Goal: Transaction & Acquisition: Purchase product/service

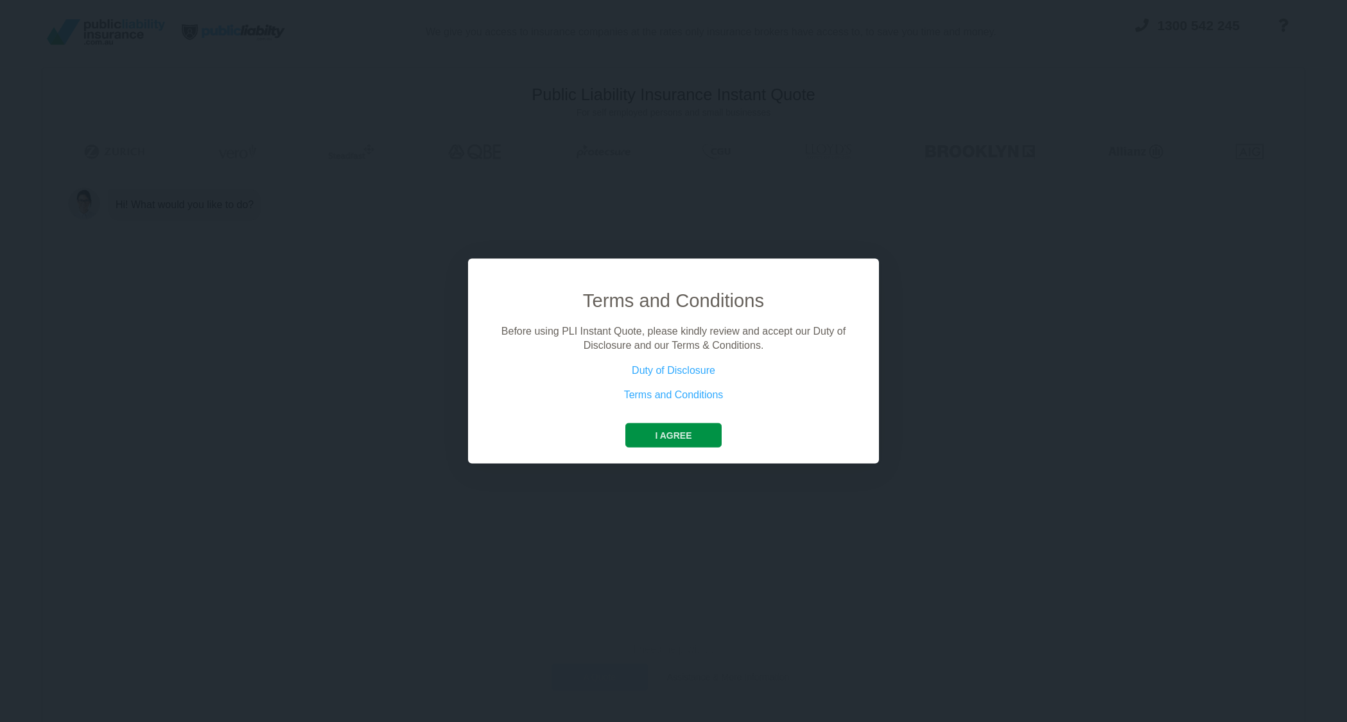
click at [682, 434] on button "I agree" at bounding box center [674, 435] width 96 height 24
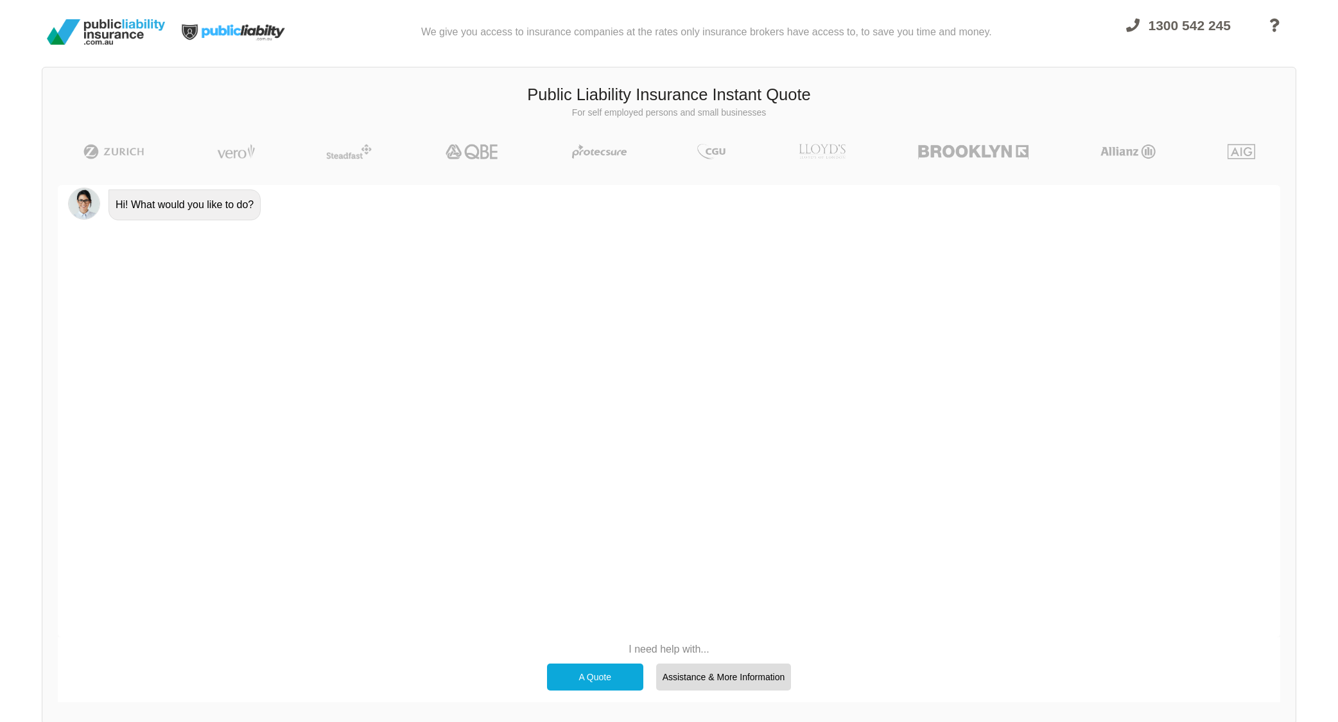
click at [600, 670] on div "A Quote" at bounding box center [595, 676] width 96 height 27
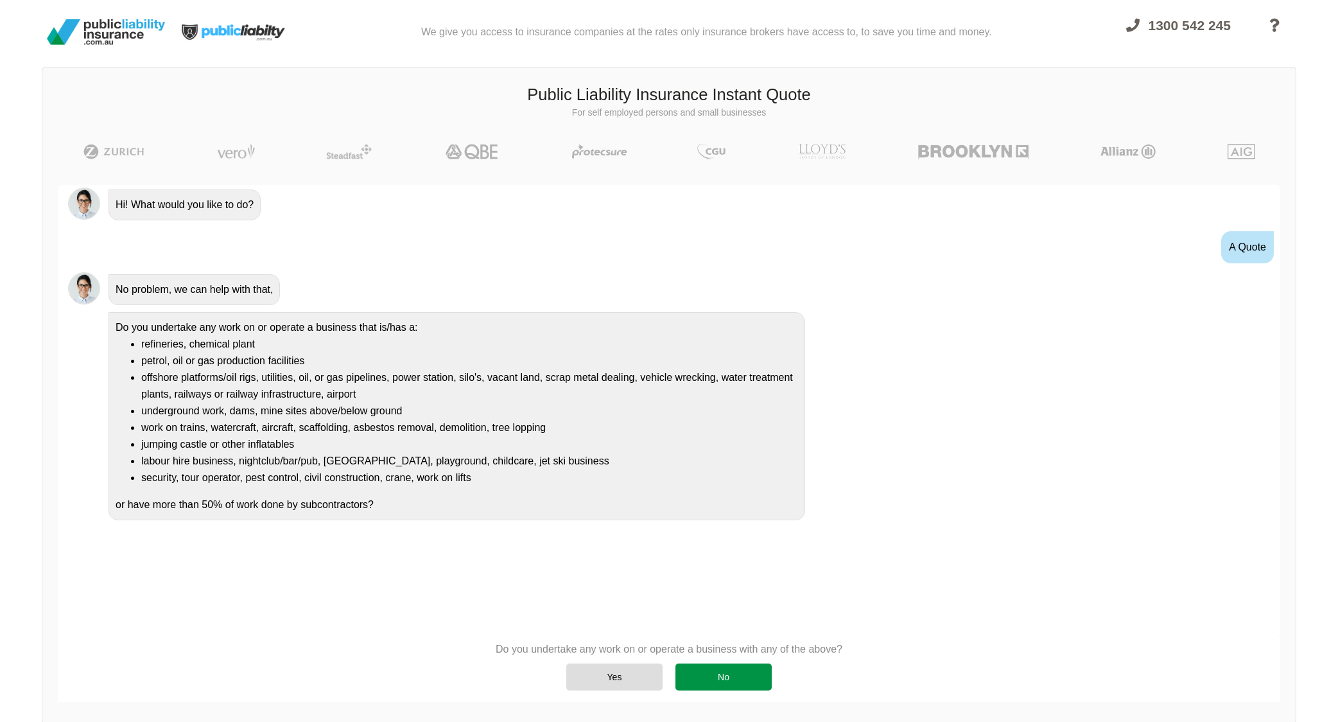
click at [732, 676] on div "No" at bounding box center [724, 676] width 96 height 27
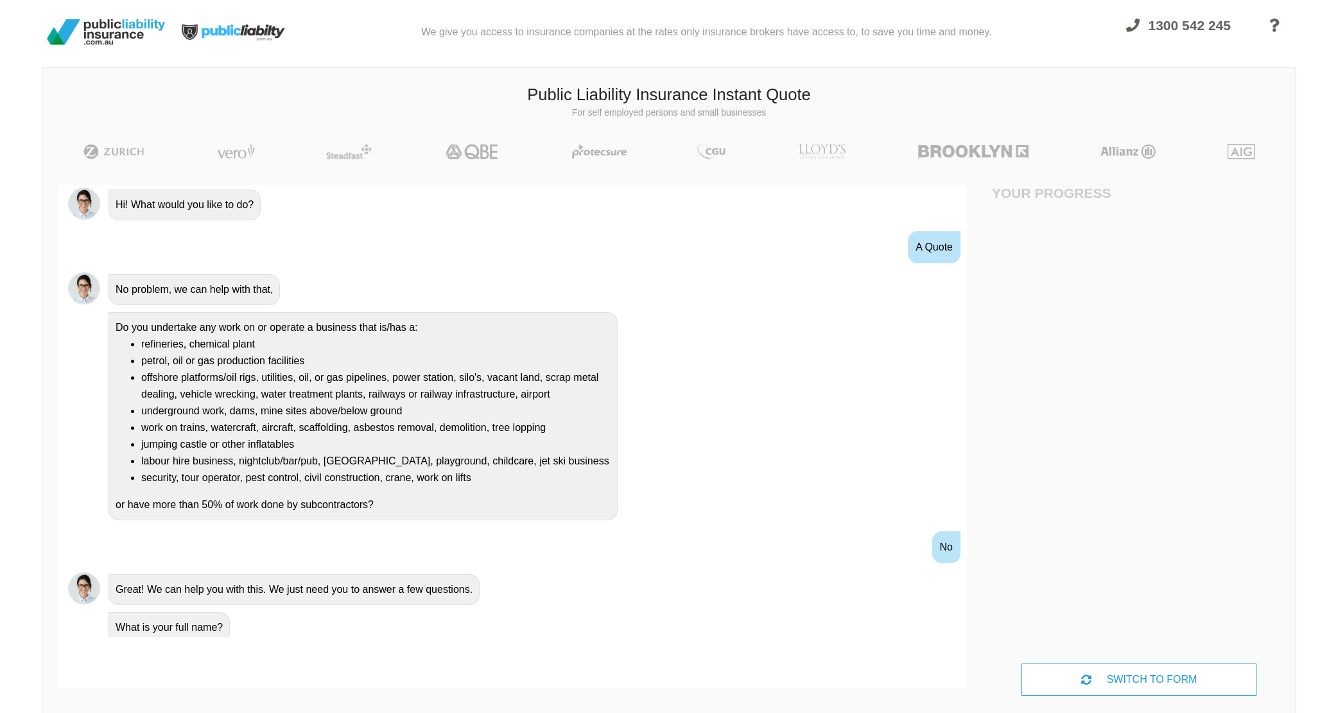
scroll to position [9, 0]
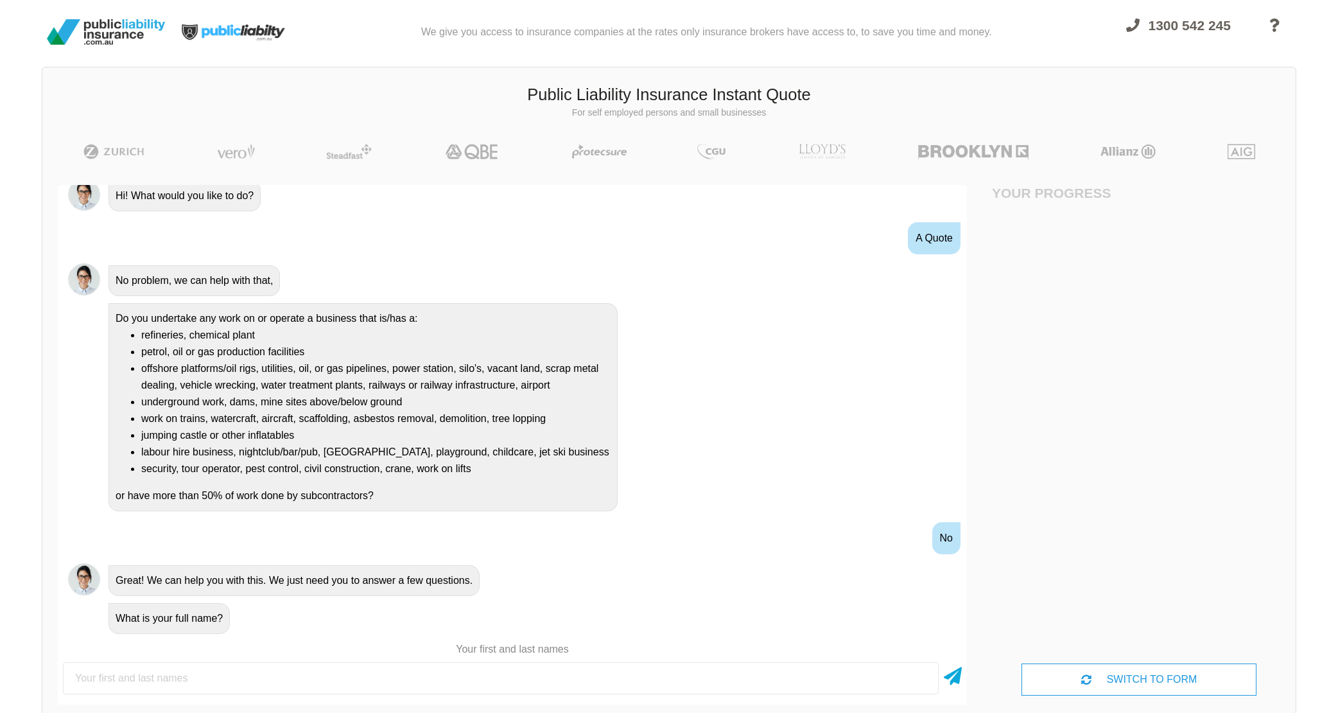
click at [116, 679] on input "text" at bounding box center [501, 678] width 876 height 32
type input "[PERSON_NAME]"
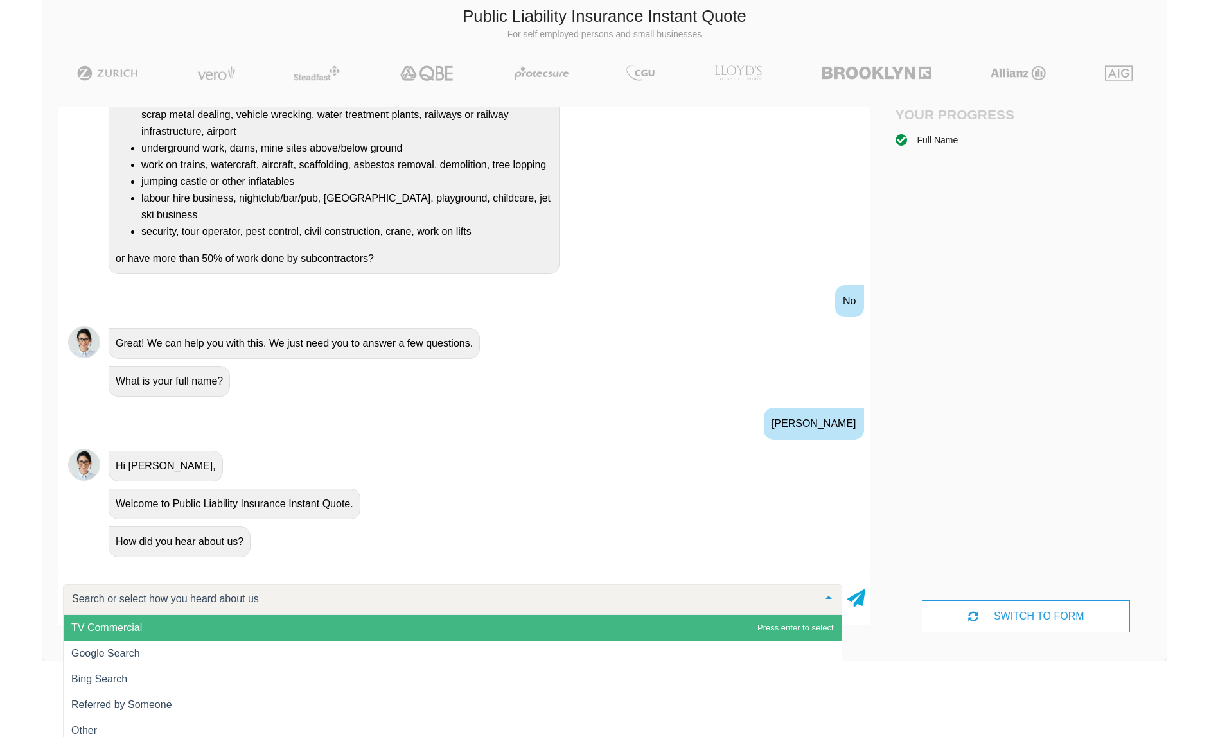
scroll to position [88, 0]
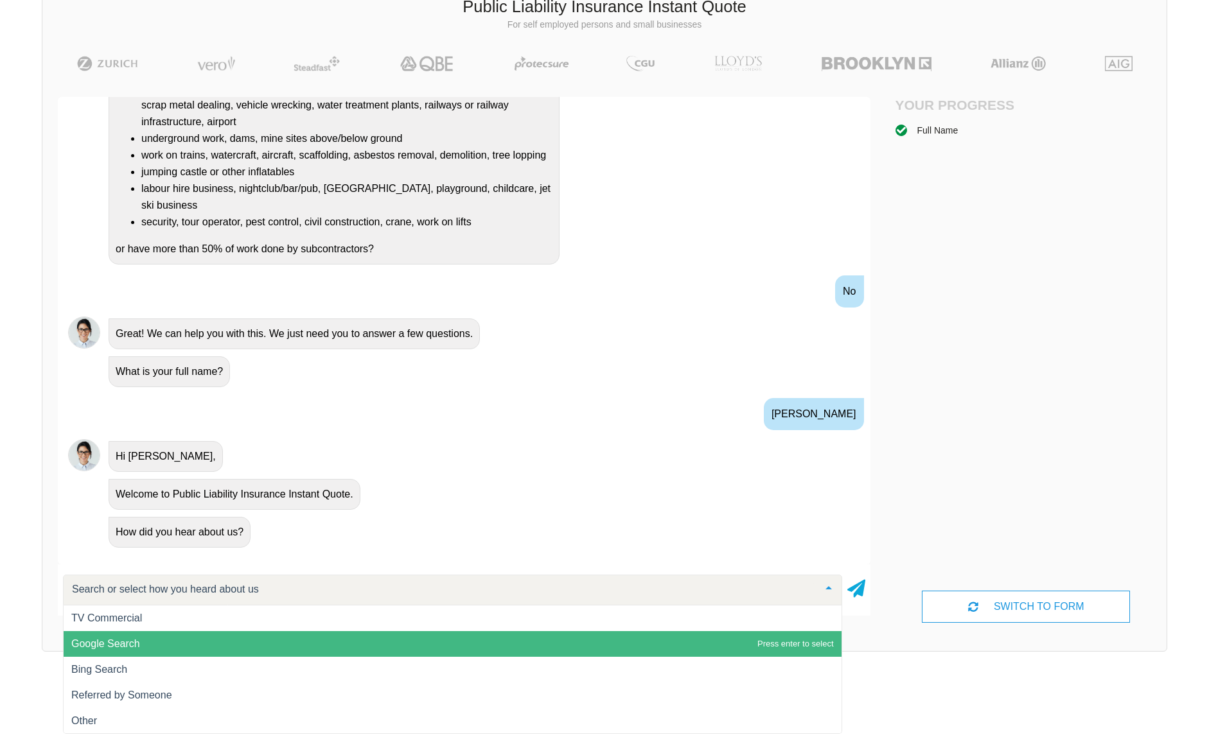
click at [121, 640] on span "Google Search" at bounding box center [105, 643] width 69 height 11
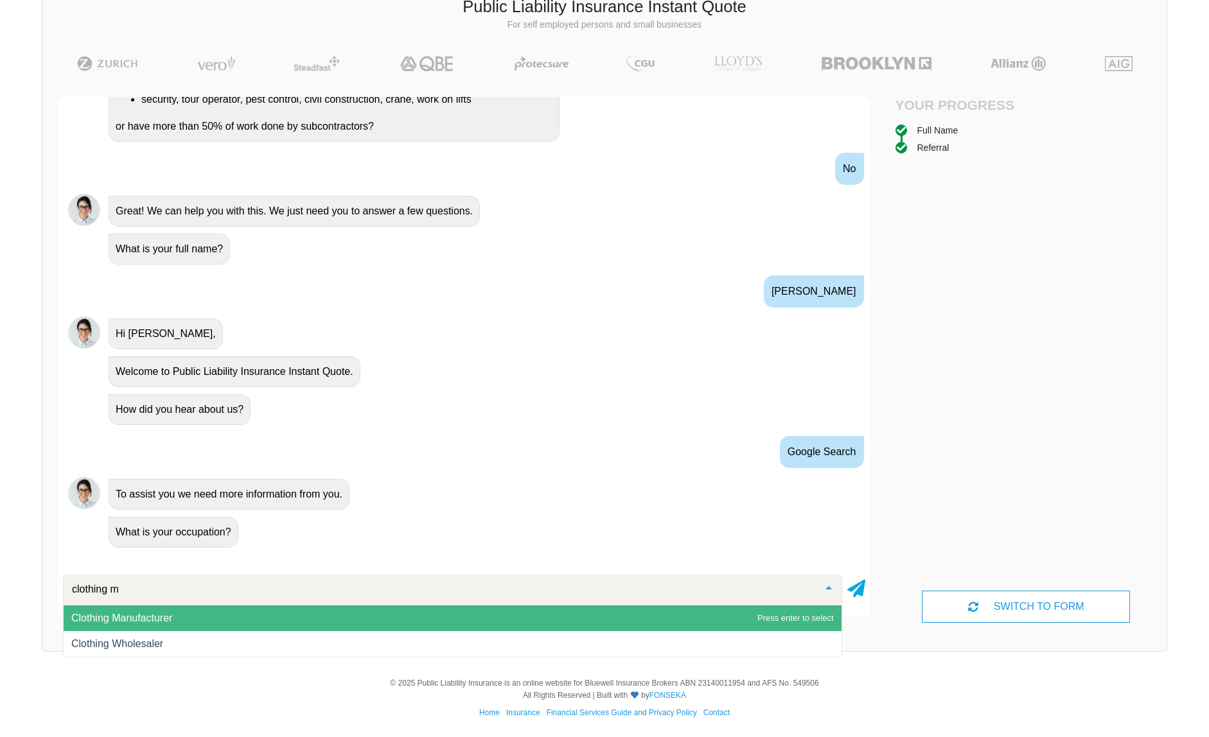
type input "clothing ma"
click at [240, 611] on span "Clothing Manufacturer" at bounding box center [453, 619] width 778 height 26
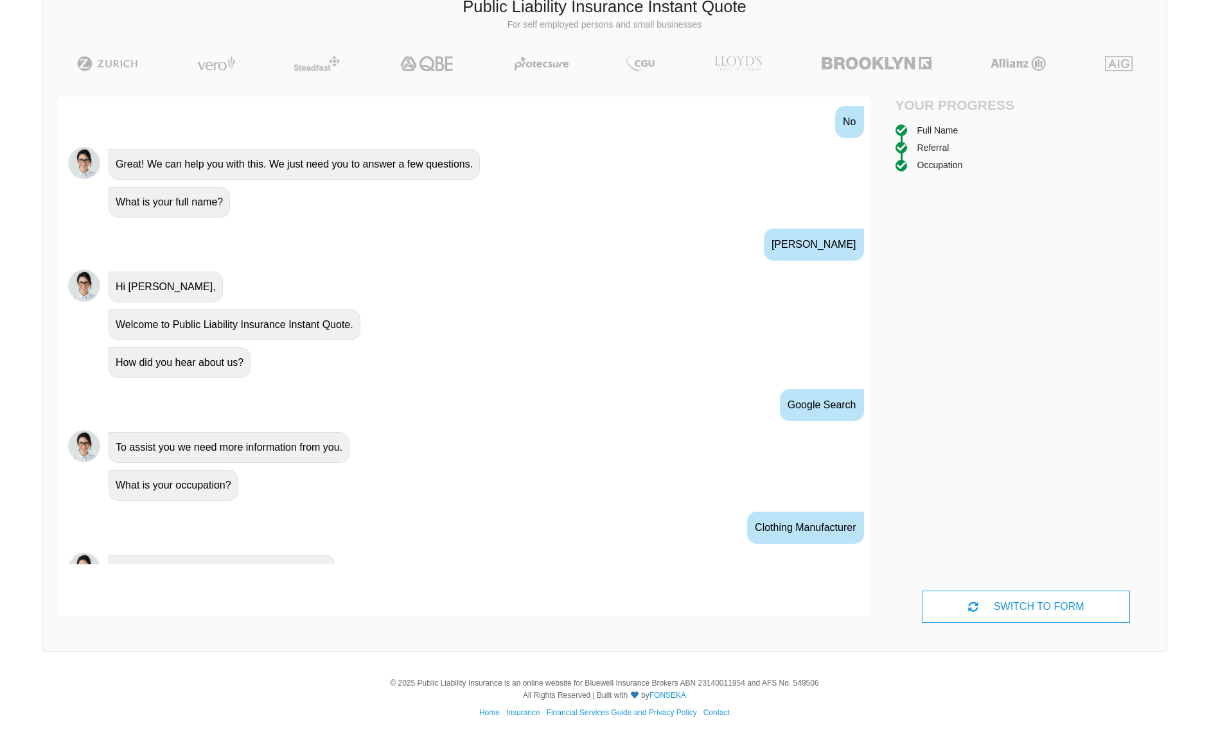
scroll to position [395, 0]
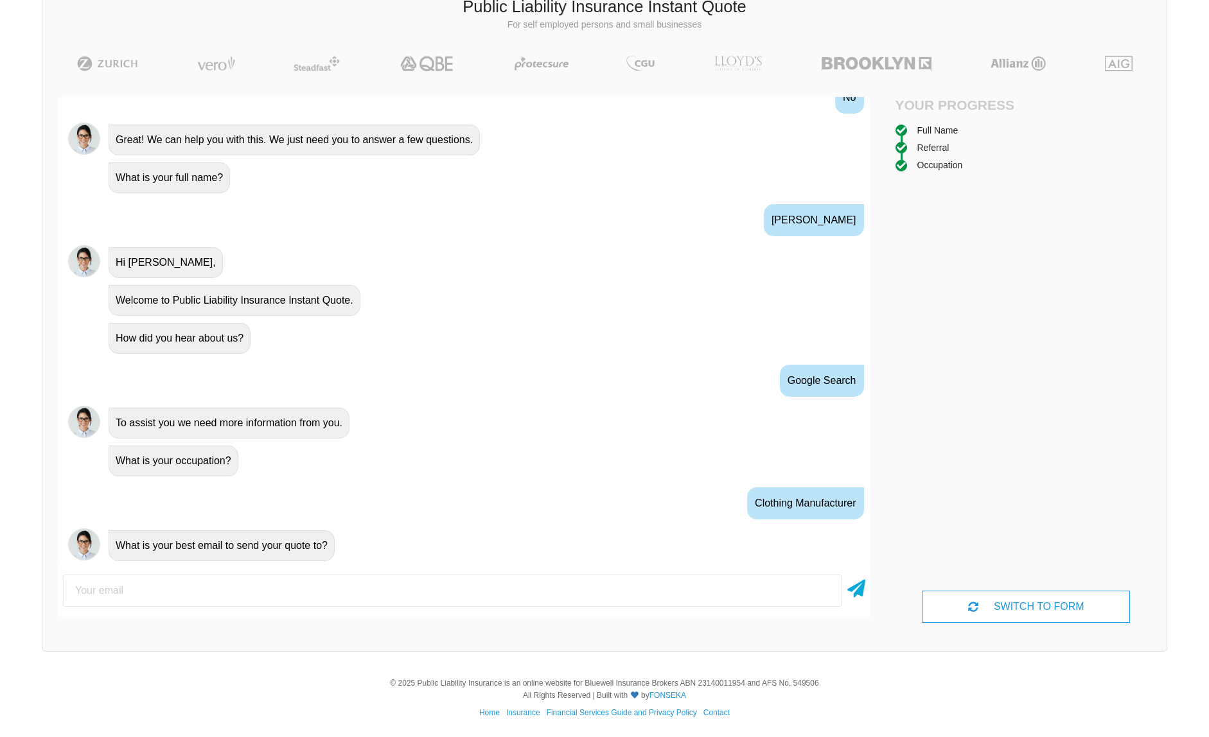
click at [237, 598] on input "email" at bounding box center [452, 591] width 779 height 32
click at [121, 590] on input "[DOMAIN_NAME]:" at bounding box center [452, 591] width 779 height 32
type input "[EMAIL_ADDRESS][DOMAIN_NAME]"
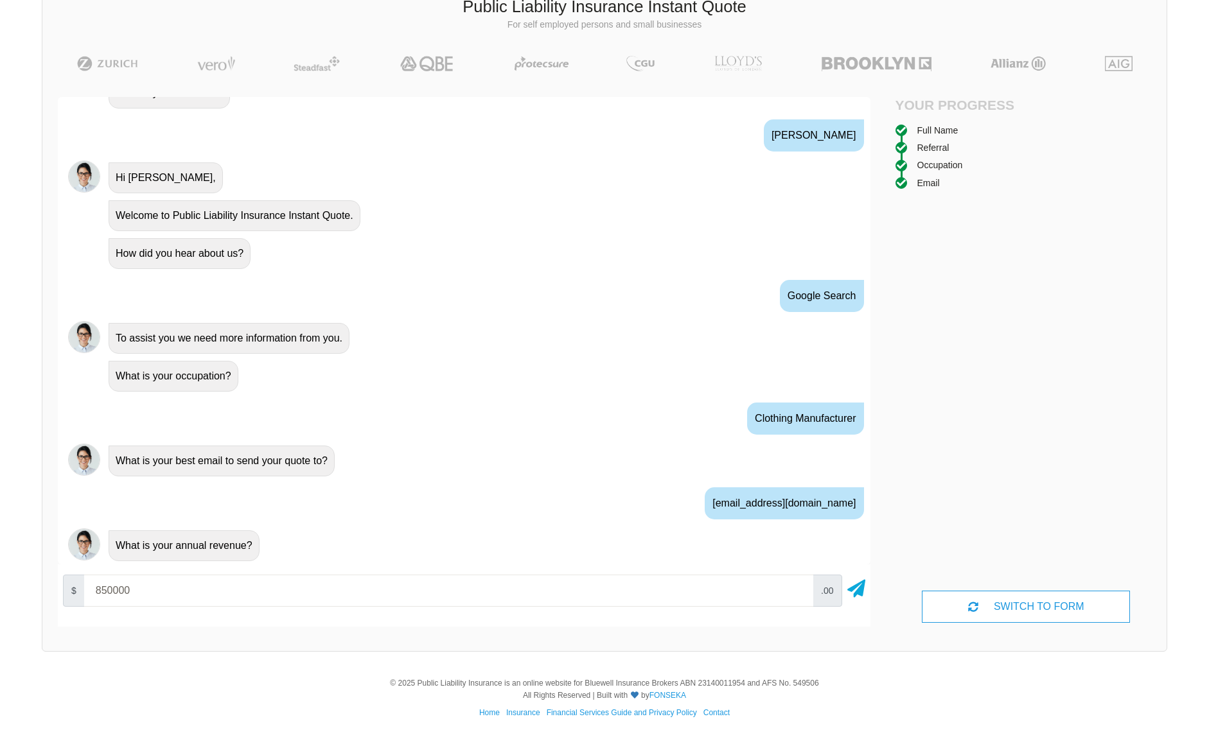
type input "850000"
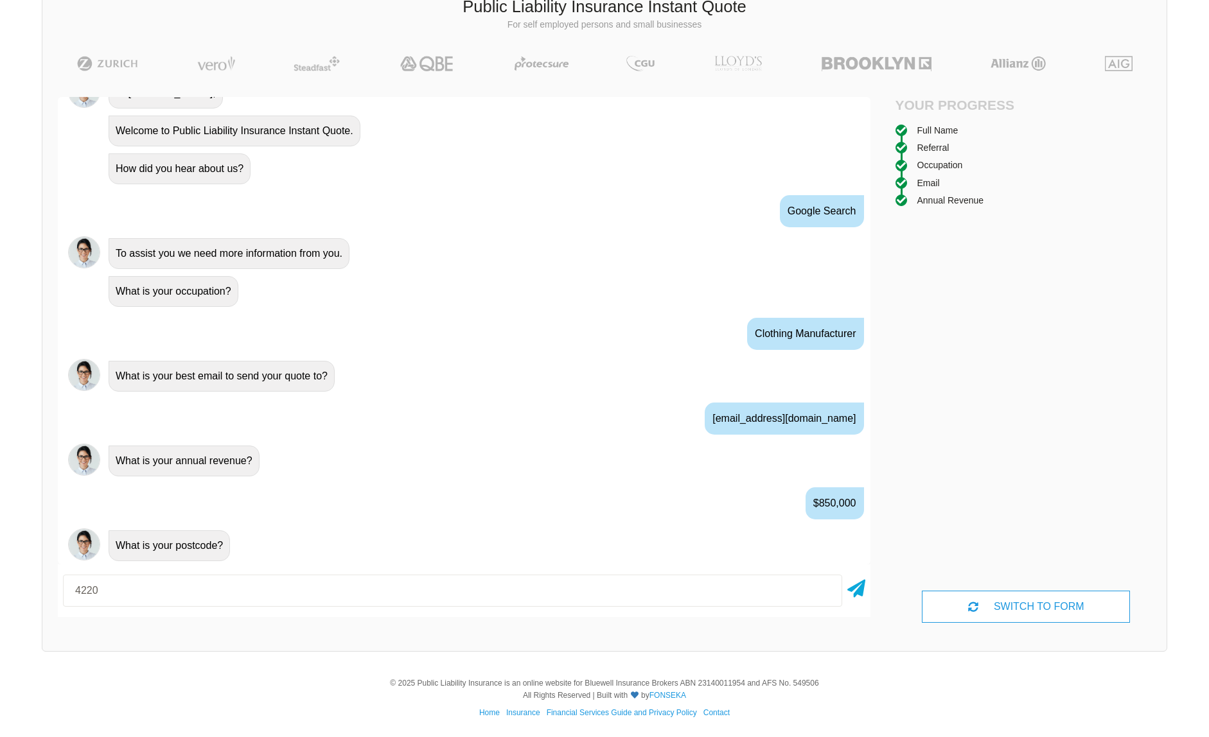
type input "4220"
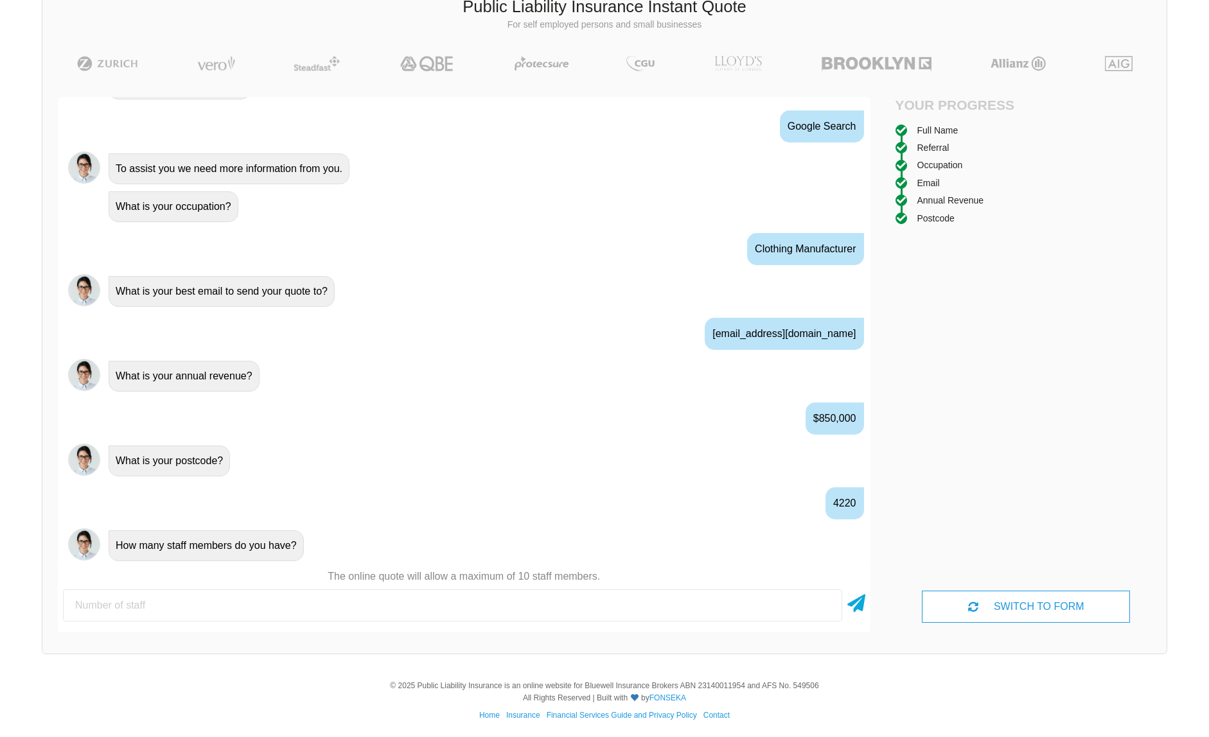
type input "1"
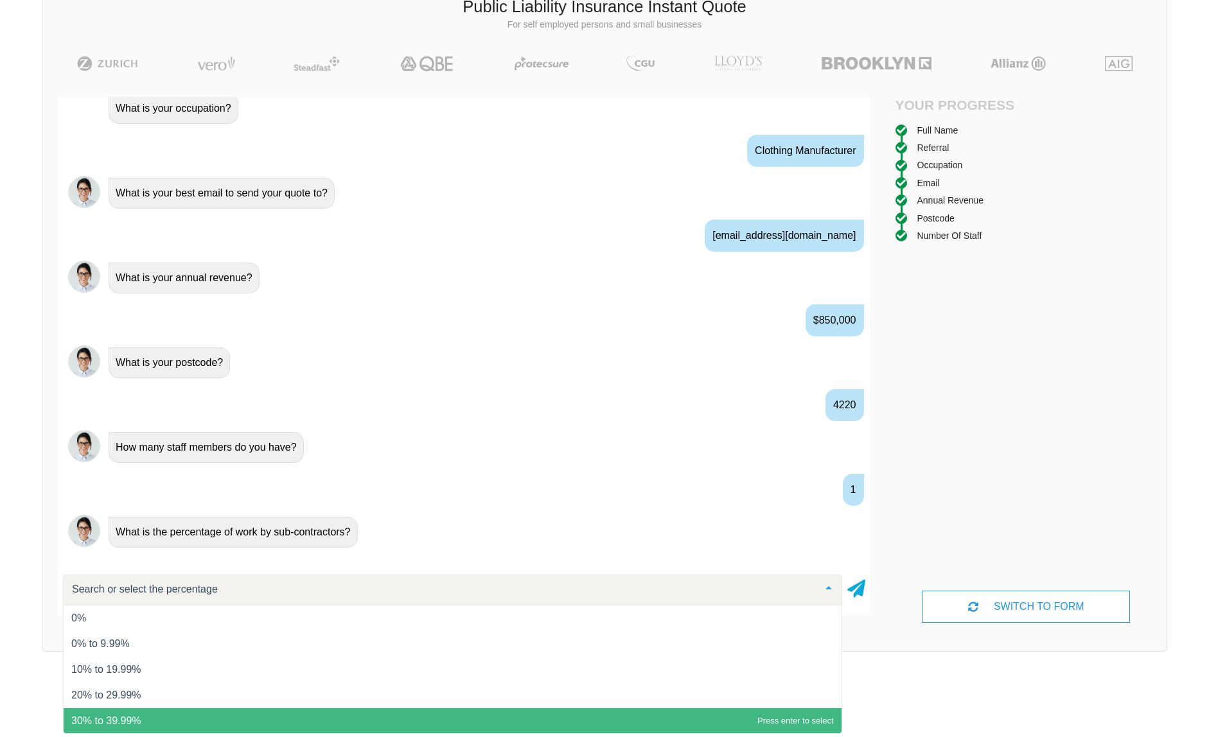
scroll to position [748, 0]
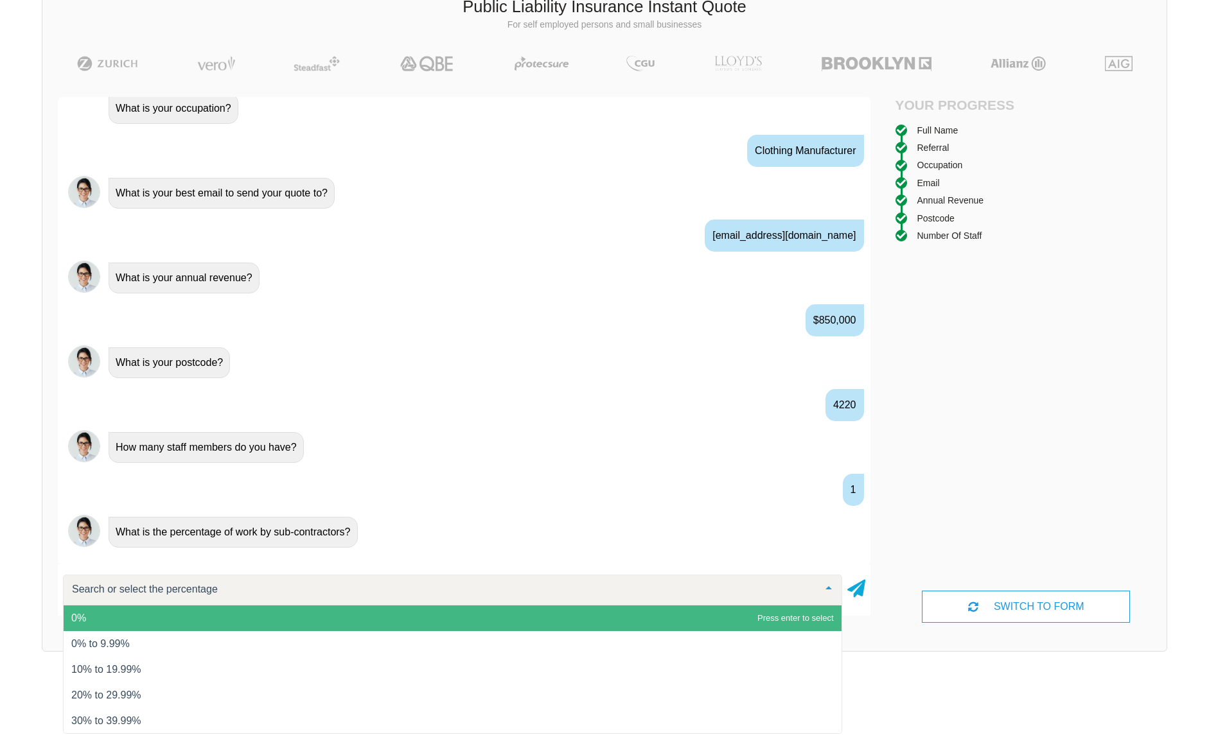
click at [116, 620] on span "0%" at bounding box center [453, 619] width 778 height 26
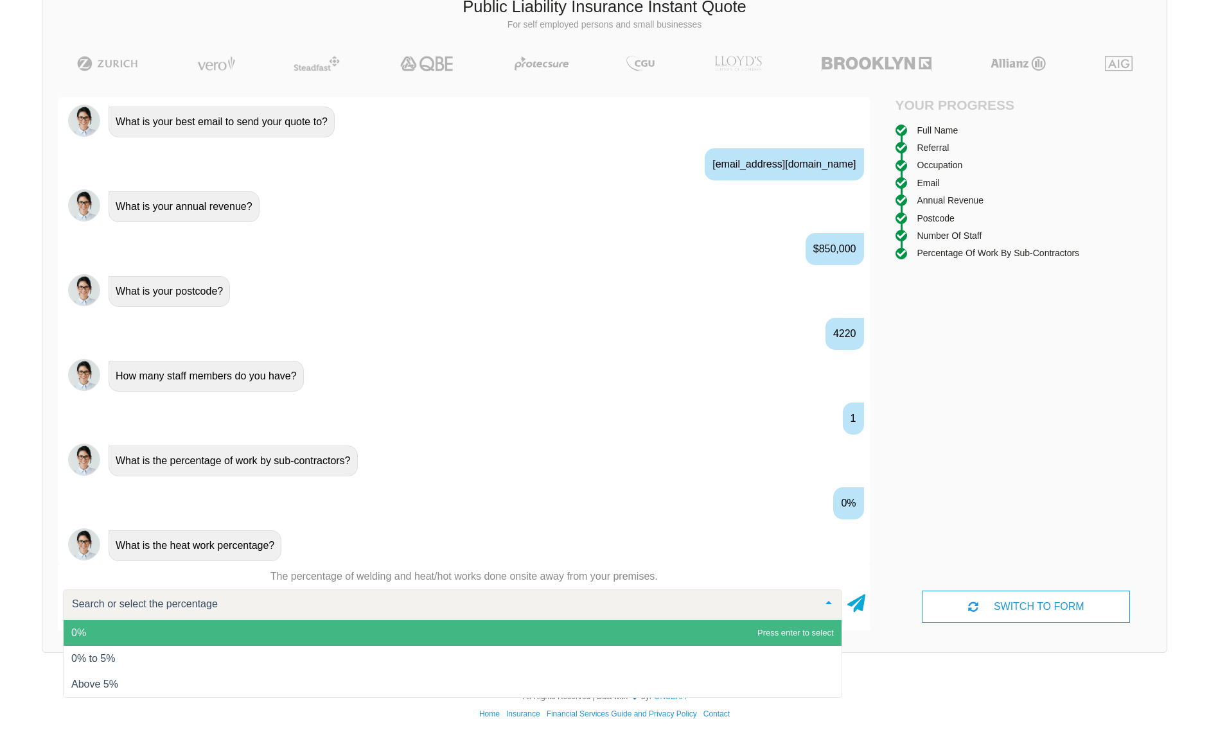
scroll to position [856, 0]
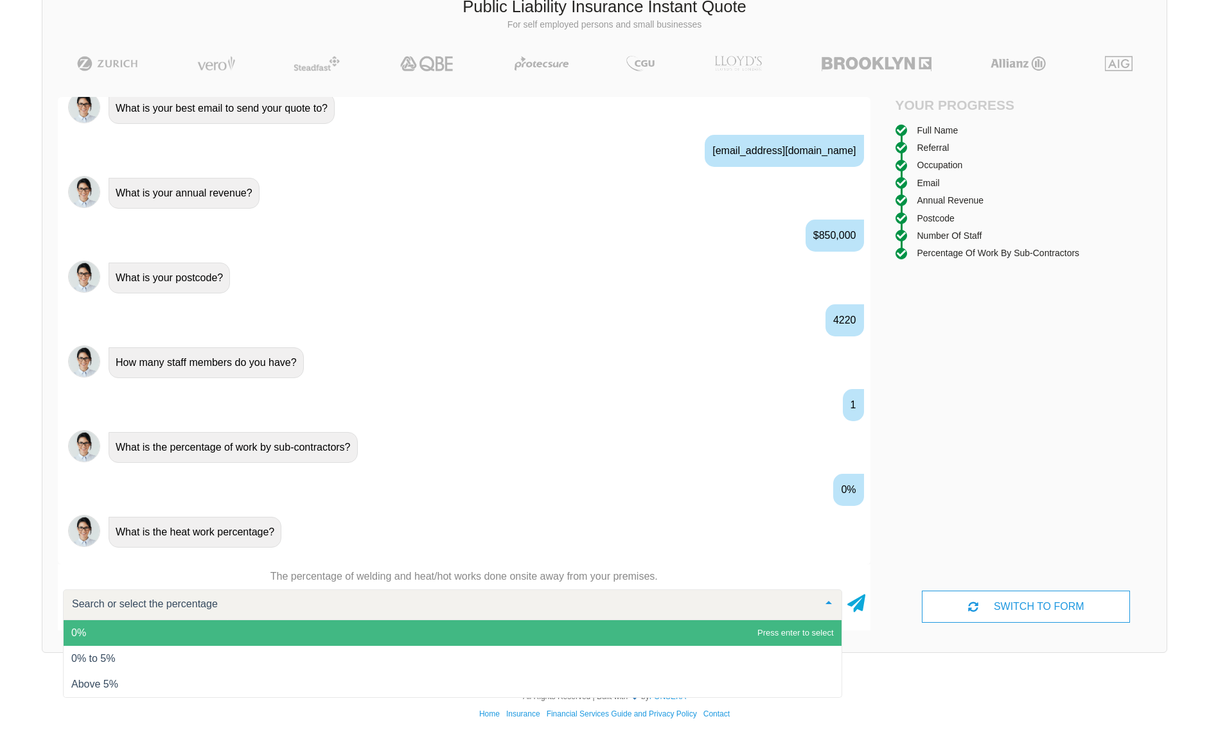
click at [83, 627] on span "0%" at bounding box center [78, 632] width 15 height 11
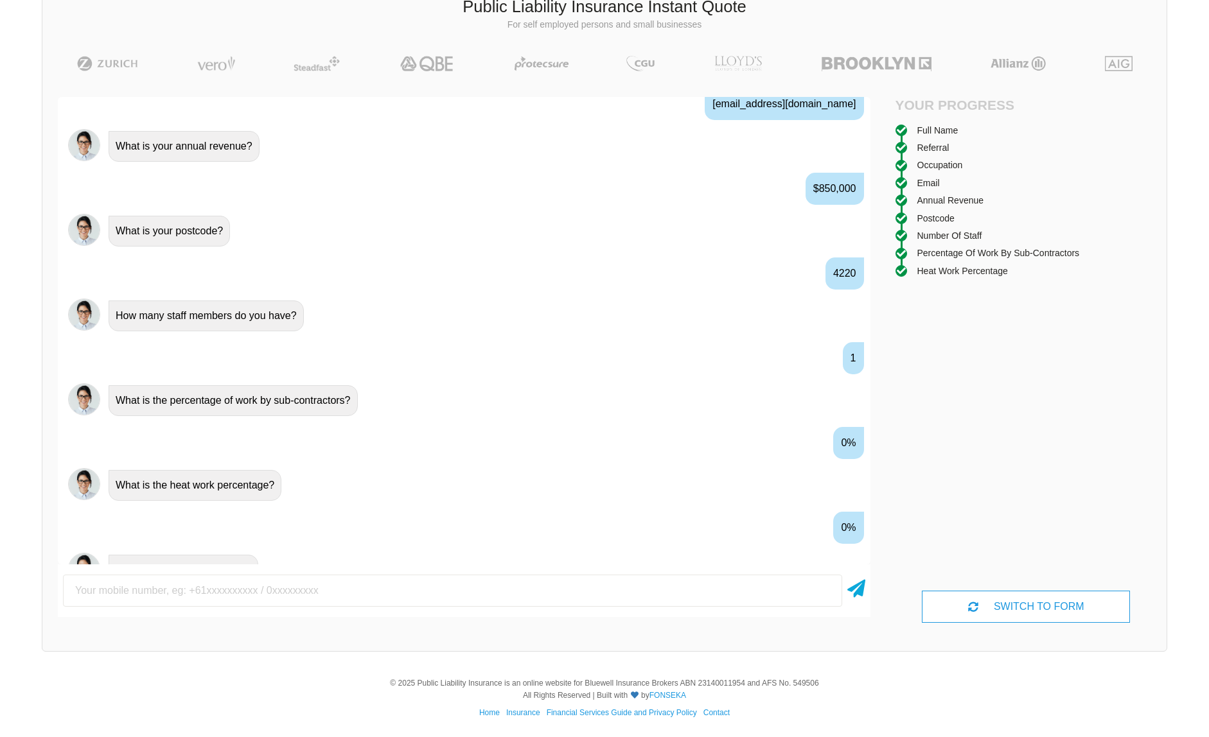
scroll to position [904, 0]
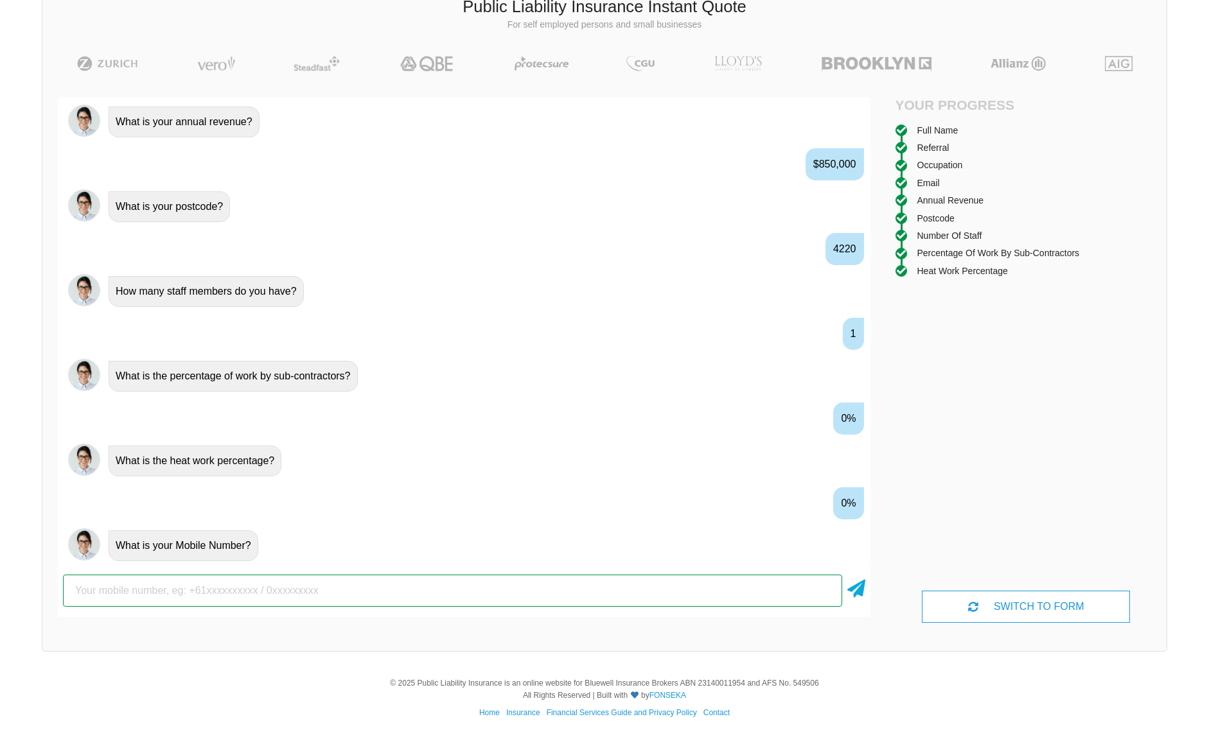
paste input "0488 806 000"
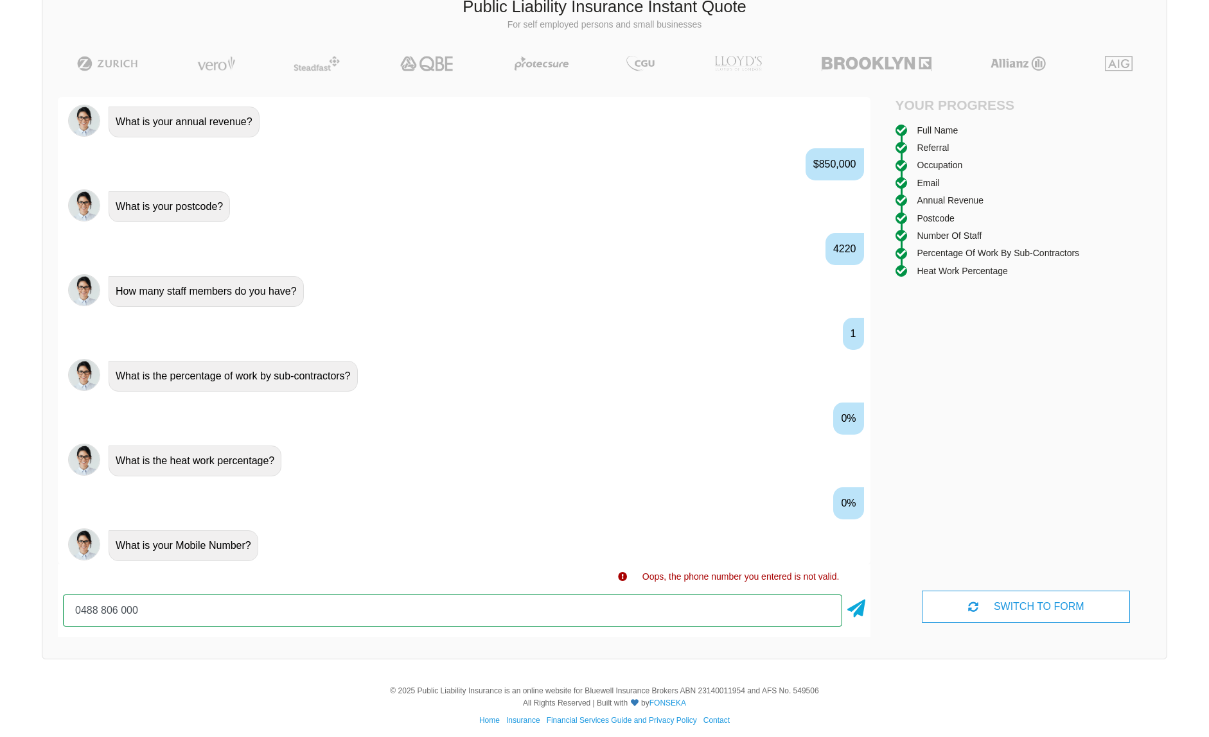
click at [101, 613] on input "0488 806 000" at bounding box center [452, 611] width 779 height 32
click at [103, 608] on input "0488 806 000" at bounding box center [452, 611] width 779 height 32
type input "0488806000"
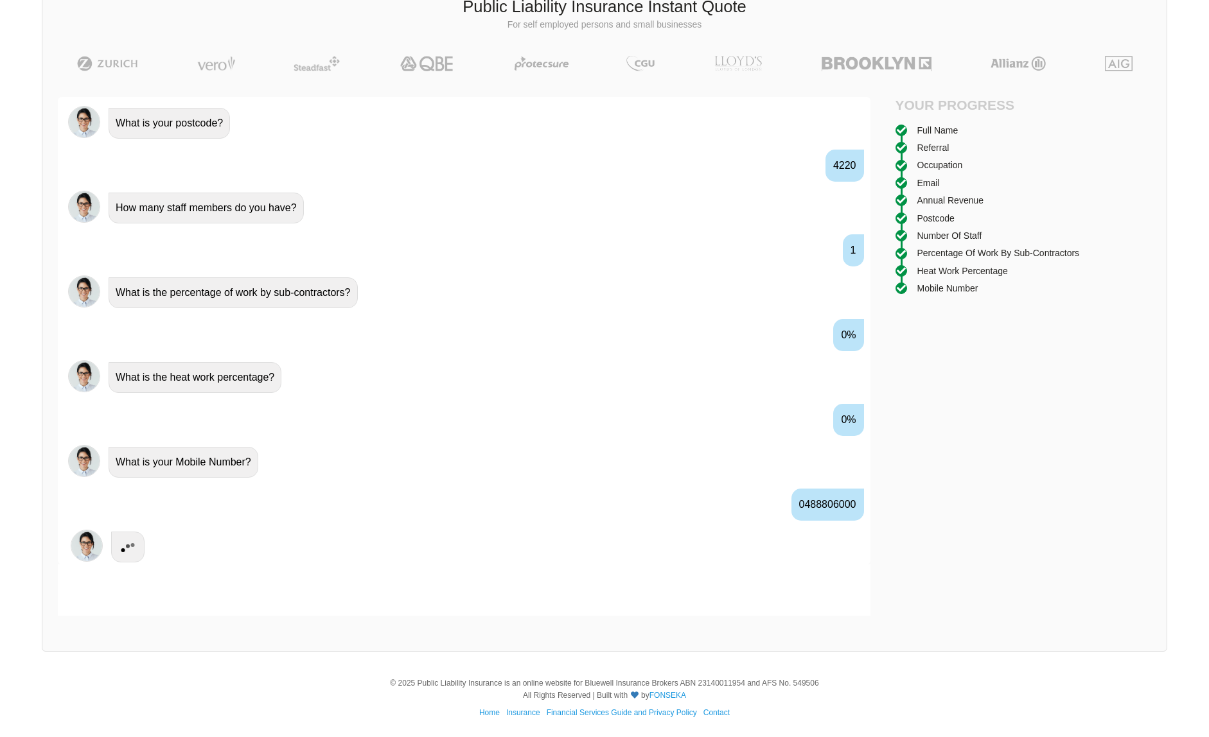
scroll to position [988, 0]
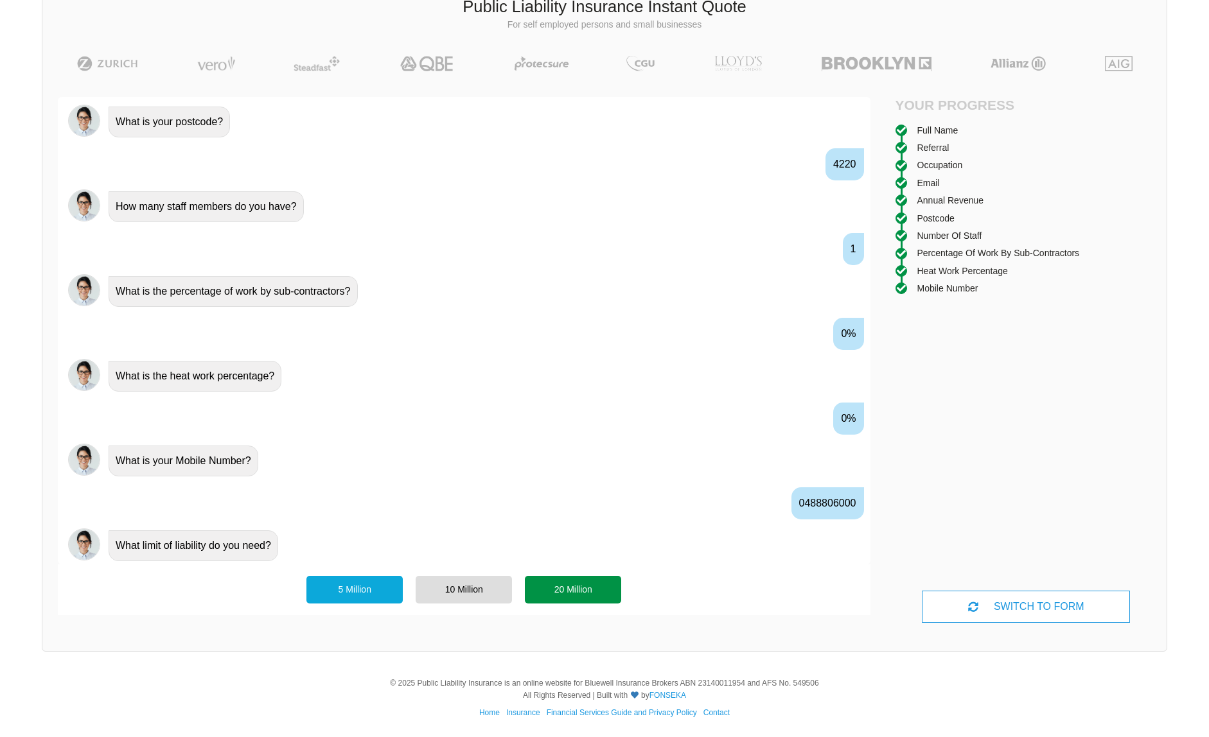
click at [590, 596] on div "20 Million" at bounding box center [573, 589] width 96 height 27
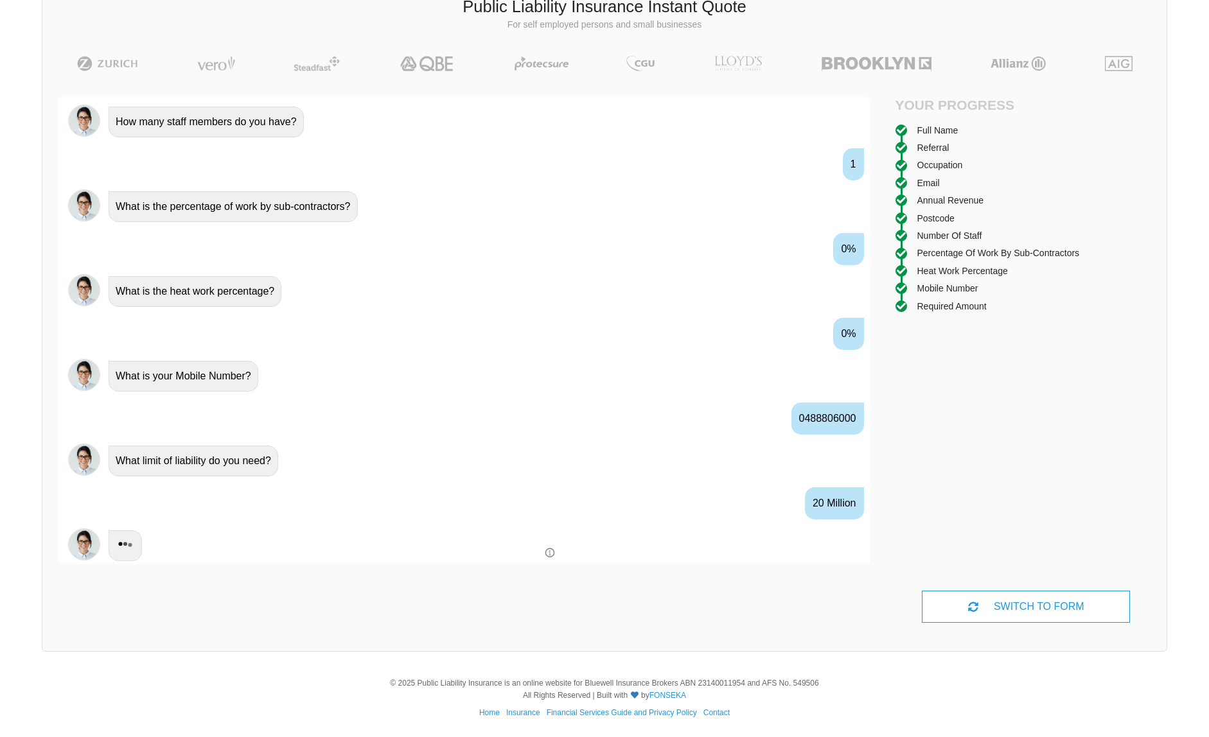
scroll to position [1087, 0]
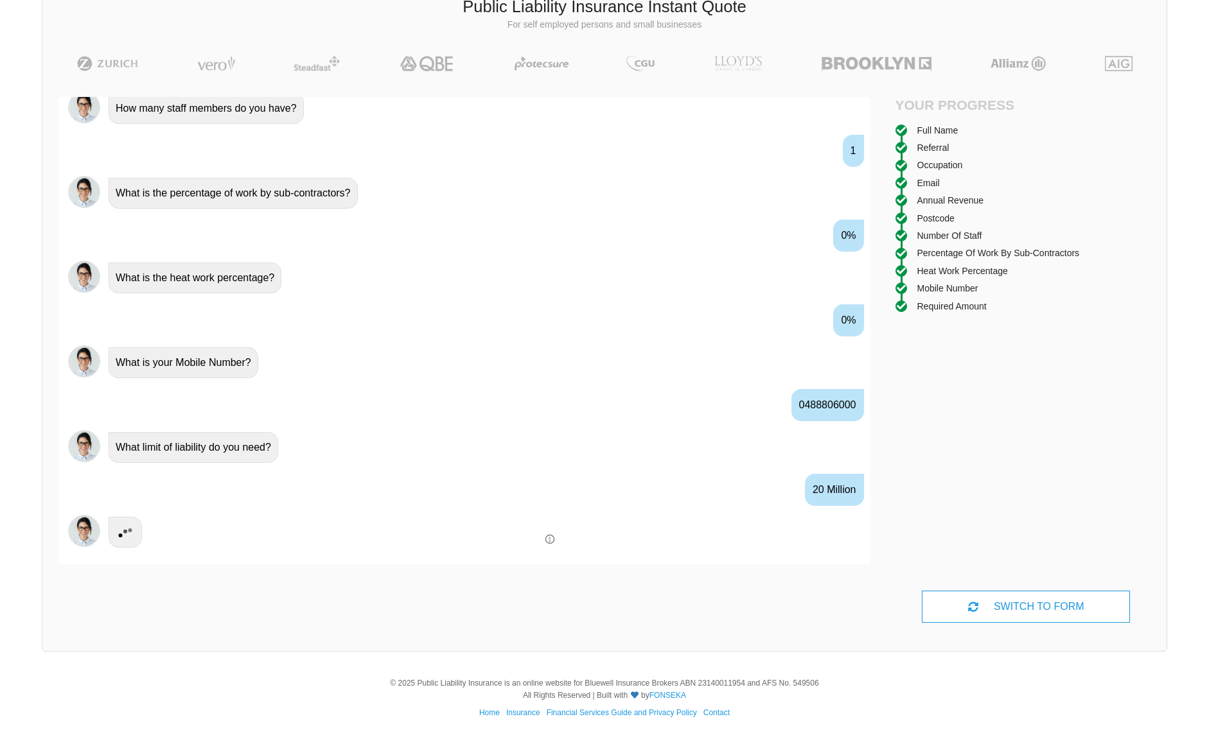
click at [546, 539] on body "We give you access to insurance companies at the rates only insurance brokers h…" at bounding box center [604, 325] width 1209 height 826
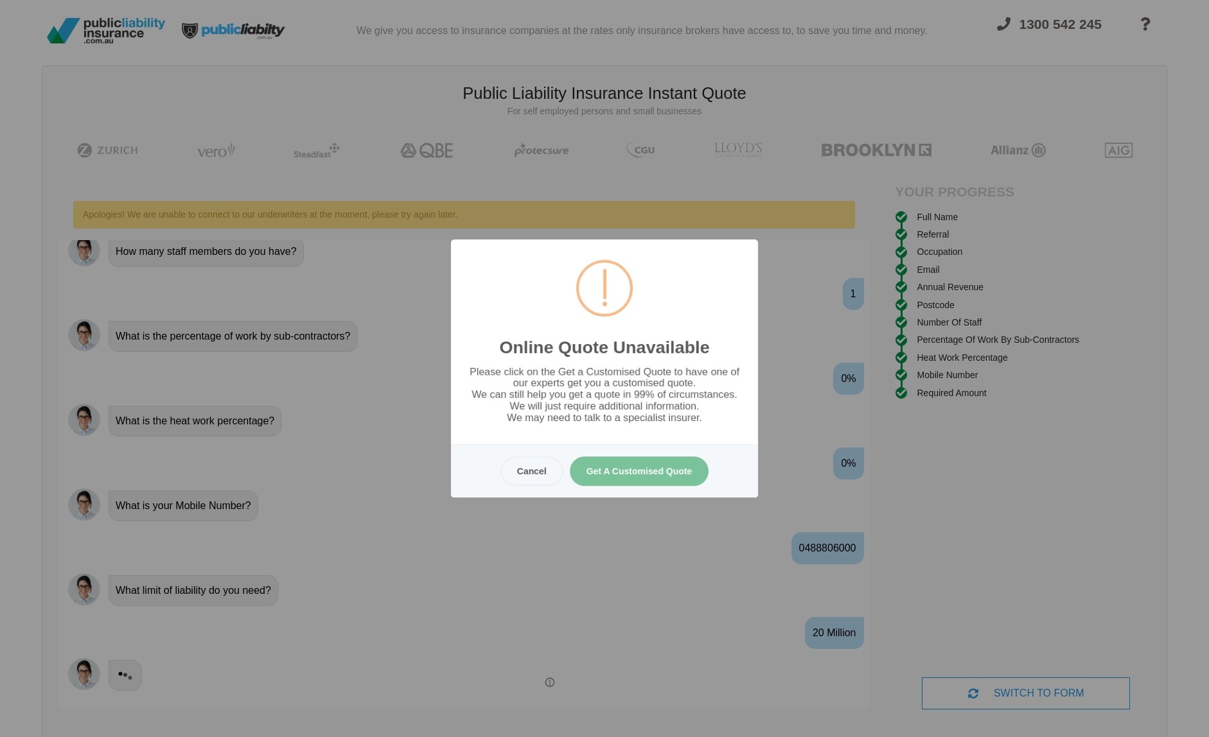
scroll to position [0, 0]
click at [521, 474] on button "Cancel" at bounding box center [531, 472] width 63 height 30
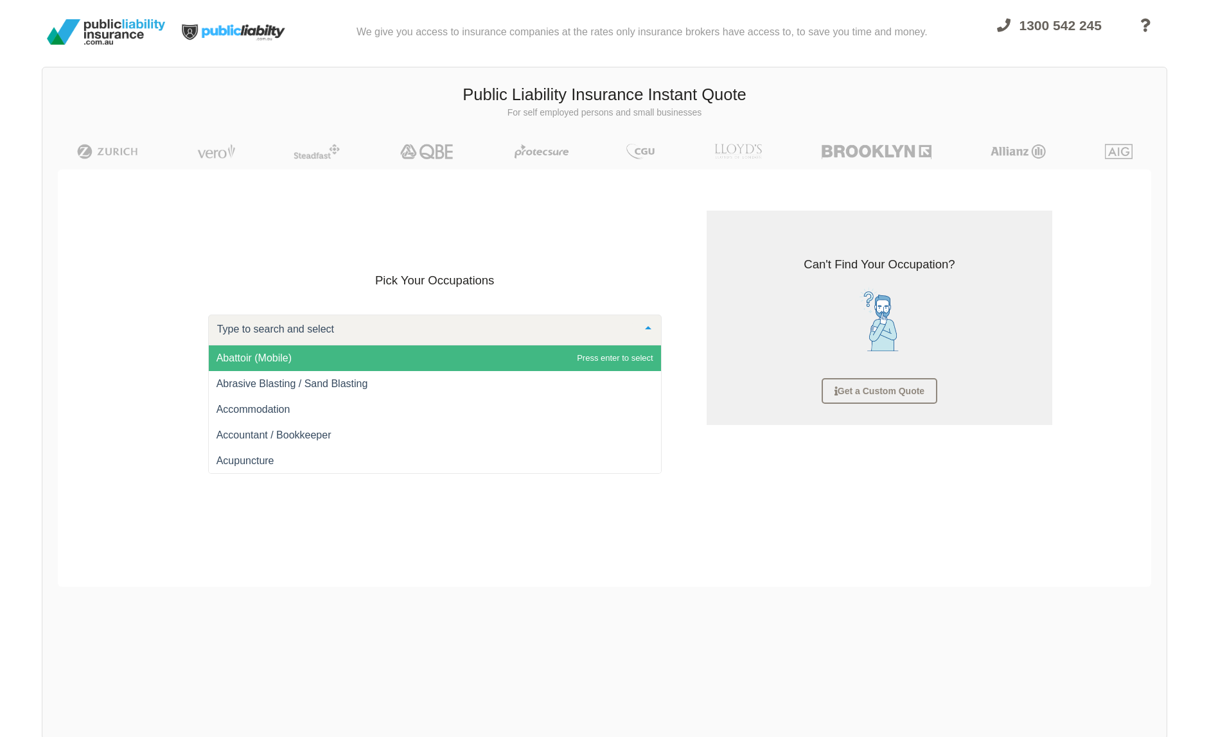
click at [344, 333] on div at bounding box center [434, 330] width 453 height 31
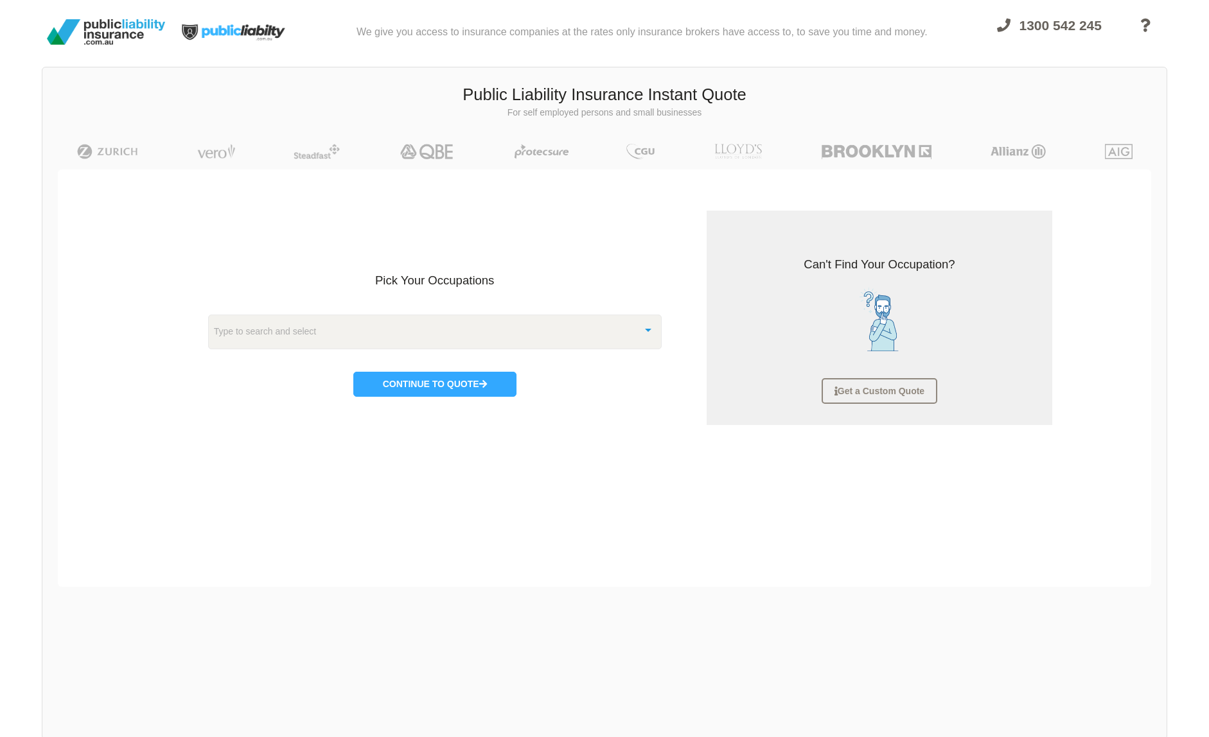
click at [552, 248] on div "Pick Your Occupations Type to search and select Abattoir (Mobile) Abrasive Blas…" at bounding box center [434, 314] width 515 height 207
click at [446, 322] on div at bounding box center [434, 330] width 453 height 31
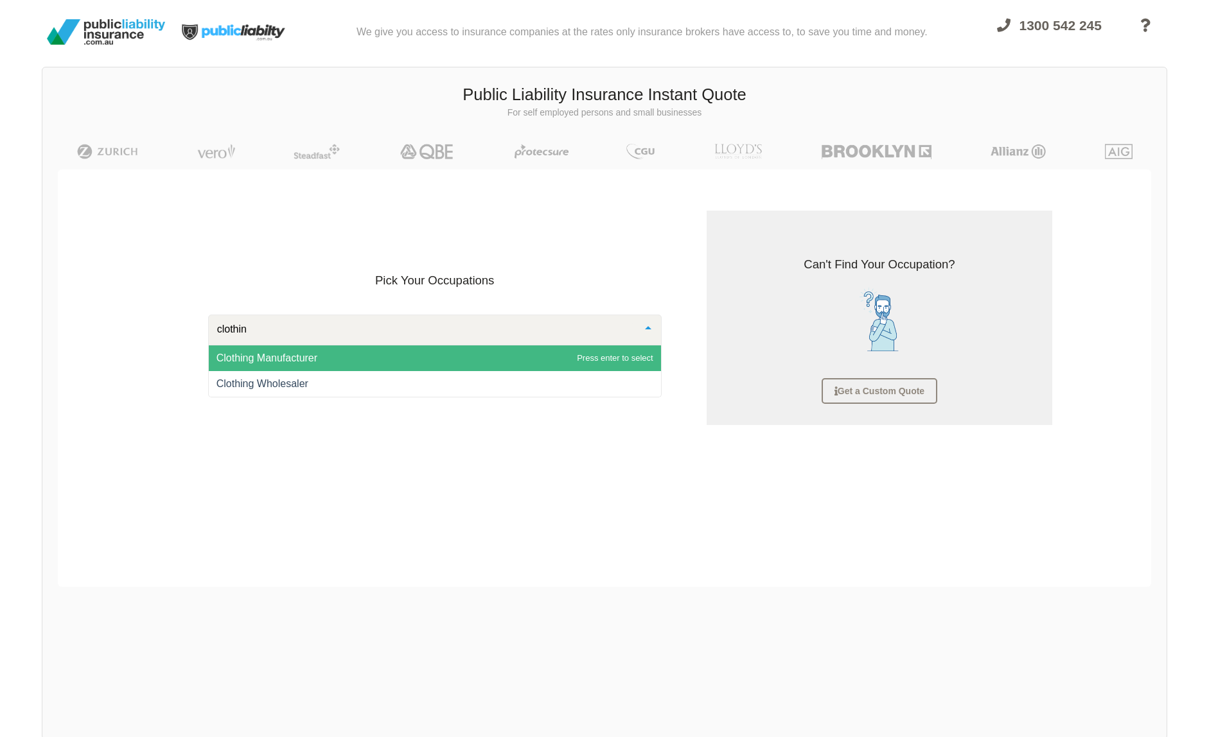
click at [430, 348] on span "Clothing Manufacturer" at bounding box center [435, 359] width 452 height 26
type input "clothin"
